Goal: Find specific page/section: Find specific page/section

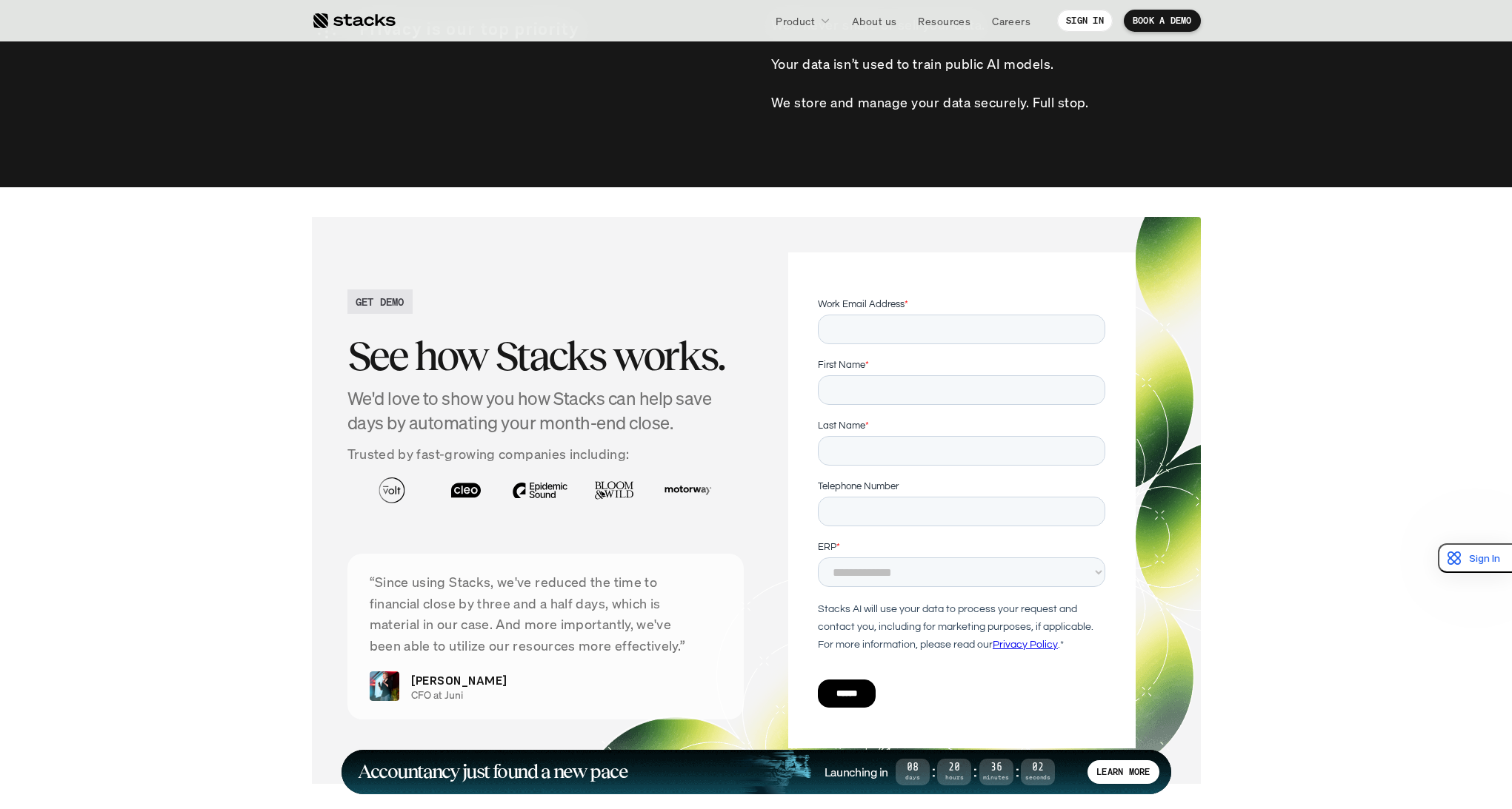
scroll to position [5260, 0]
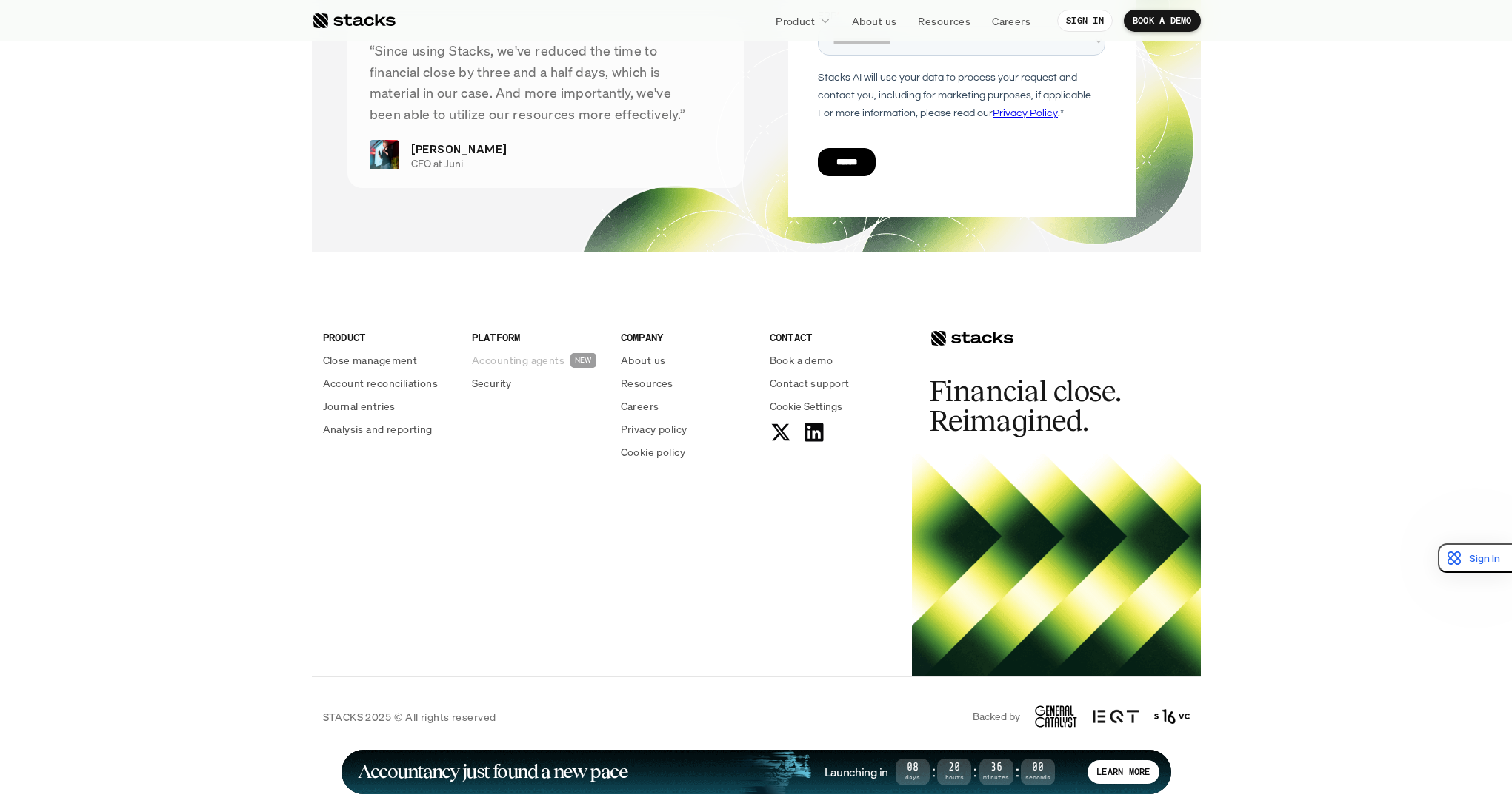
click at [523, 362] on p "Accounting agents" at bounding box center [518, 360] width 93 height 16
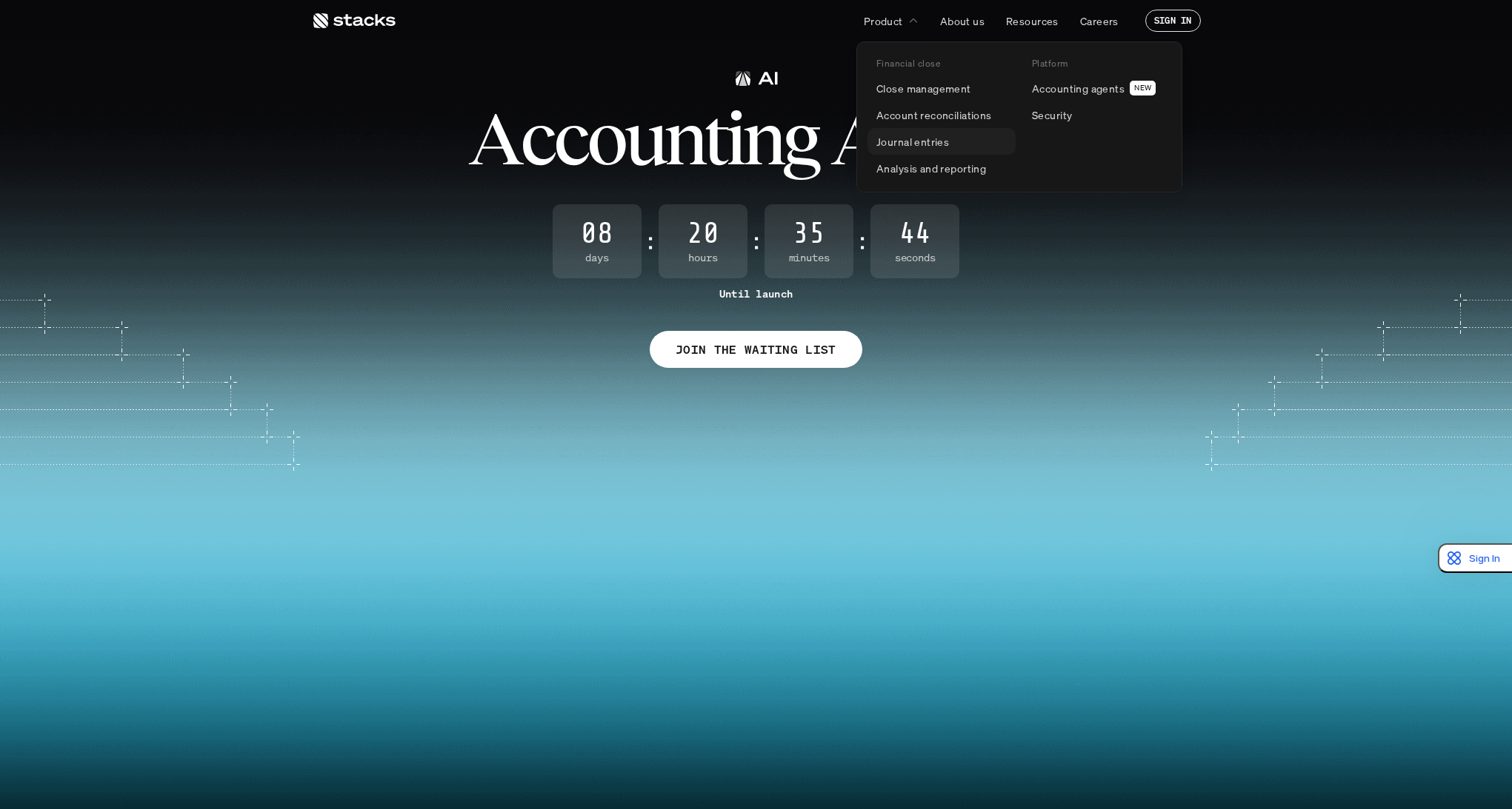
click at [944, 144] on p "Journal entries" at bounding box center [912, 142] width 73 height 16
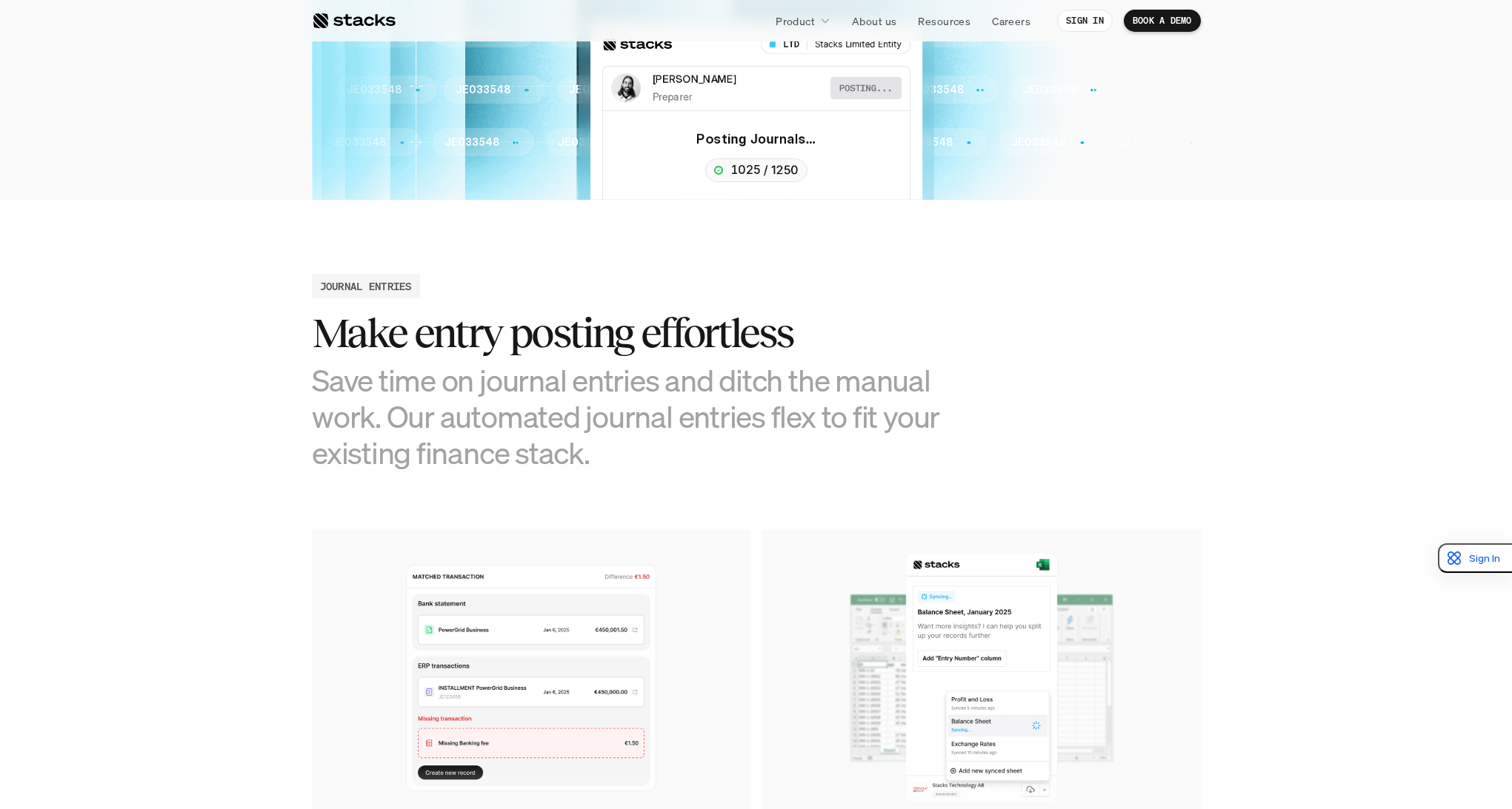
scroll to position [718, 0]
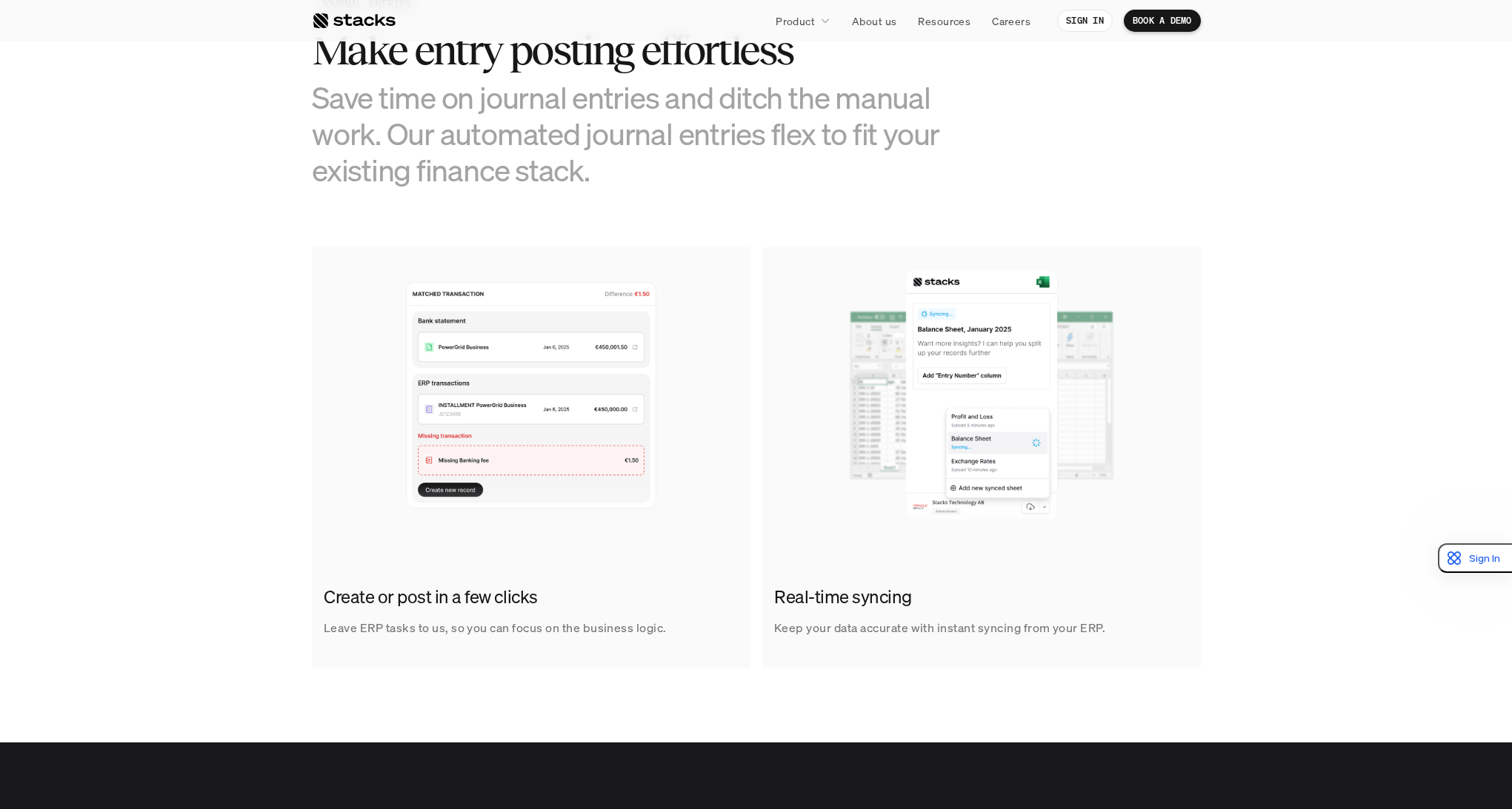
click at [808, 219] on section "JOURNAL ENTRIES Make entry posting effortless Save time on journal entries and …" at bounding box center [756, 329] width 1512 height 826
